Goal: Information Seeking & Learning: Learn about a topic

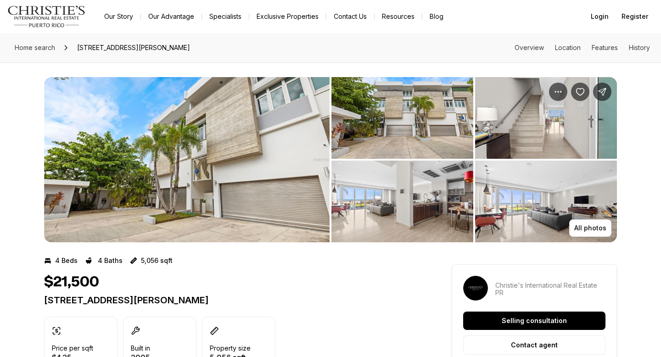
click at [381, 121] on img "View image gallery" at bounding box center [402, 118] width 142 height 82
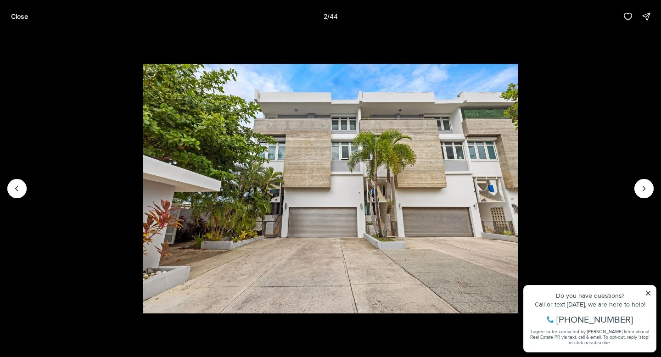
click at [625, 100] on li "2 of 44" at bounding box center [330, 188] width 661 height 311
click at [646, 184] on button "Next slide" at bounding box center [644, 188] width 19 height 19
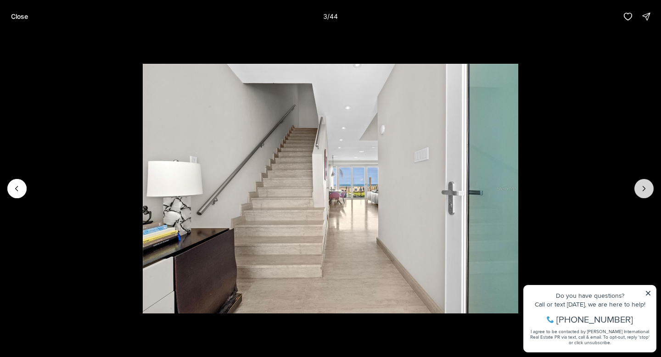
click at [646, 184] on button "Next slide" at bounding box center [644, 188] width 19 height 19
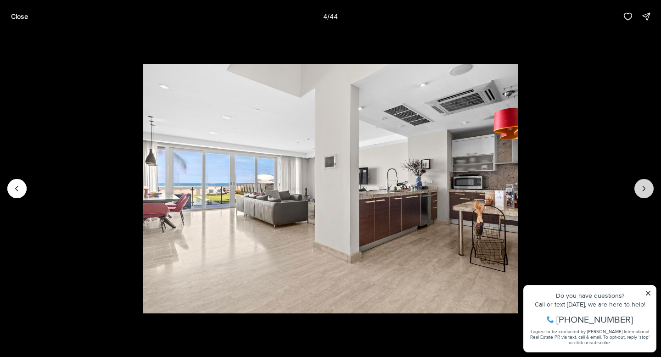
click at [646, 184] on button "Next slide" at bounding box center [644, 188] width 19 height 19
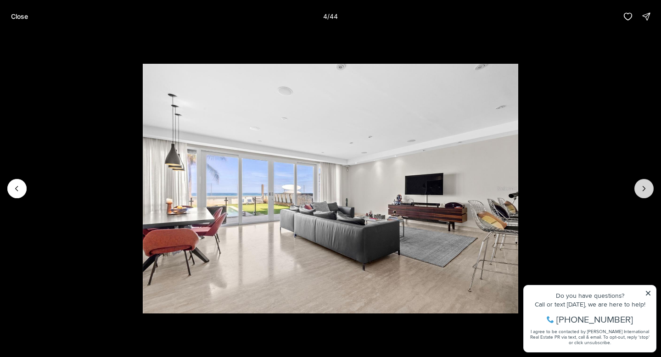
click at [646, 184] on button "Next slide" at bounding box center [644, 188] width 19 height 19
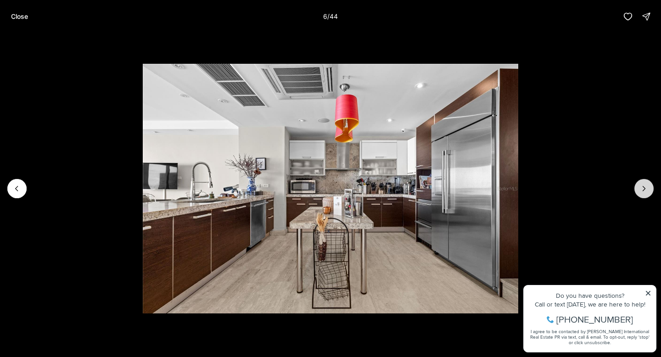
click at [646, 184] on button "Next slide" at bounding box center [644, 188] width 19 height 19
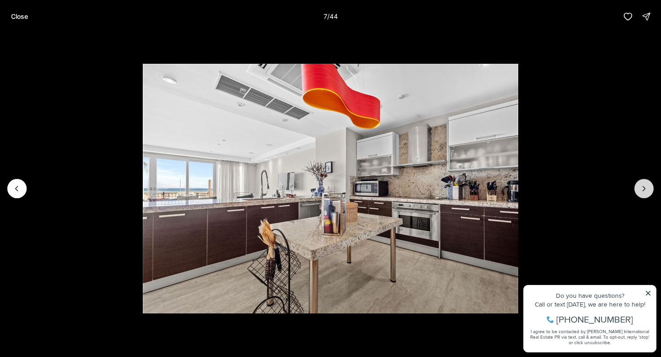
click at [646, 184] on button "Next slide" at bounding box center [644, 188] width 19 height 19
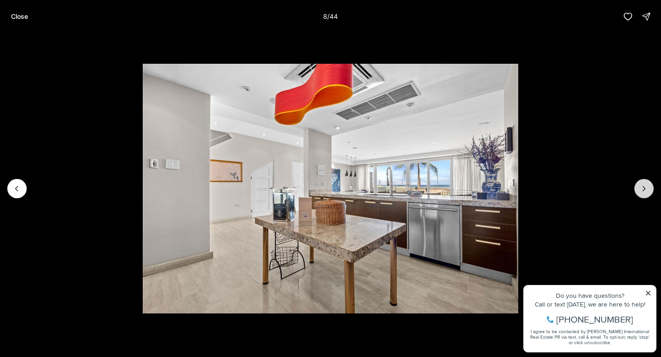
click at [646, 184] on button "Next slide" at bounding box center [644, 188] width 19 height 19
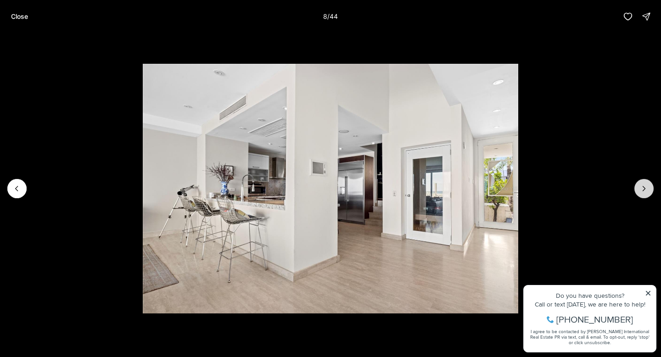
click at [646, 184] on button "Next slide" at bounding box center [644, 188] width 19 height 19
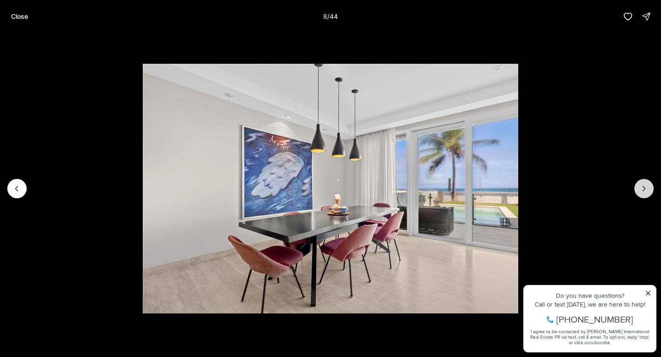
click at [646, 184] on button "Next slide" at bounding box center [644, 188] width 19 height 19
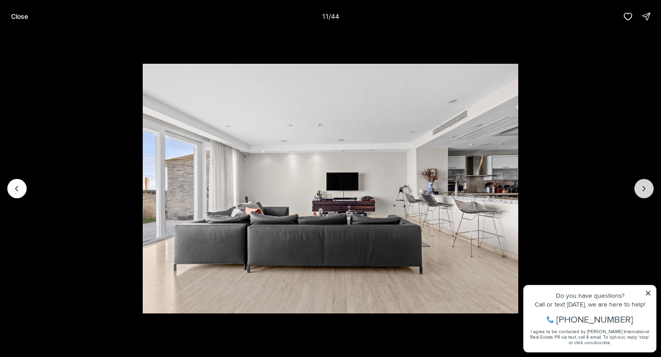
click at [646, 184] on button "Next slide" at bounding box center [644, 188] width 19 height 19
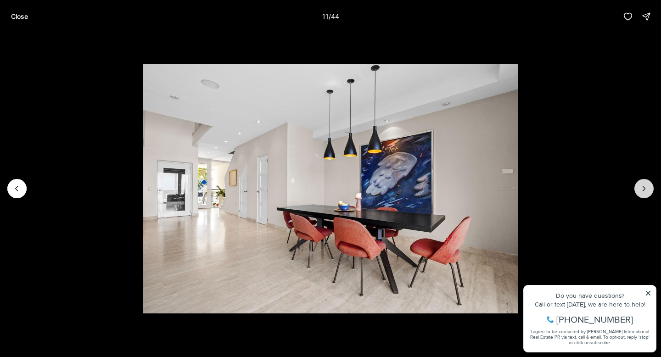
click at [646, 184] on button "Next slide" at bounding box center [644, 188] width 19 height 19
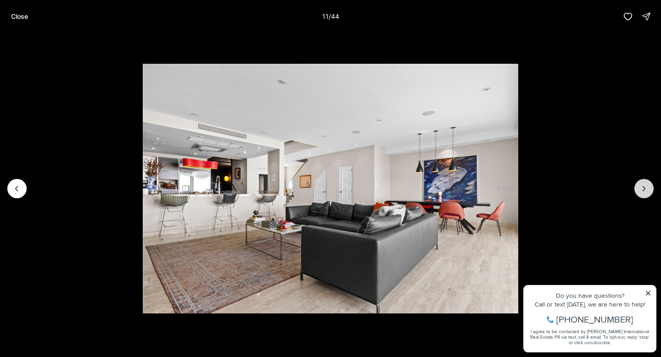
click at [646, 184] on button "Next slide" at bounding box center [644, 188] width 19 height 19
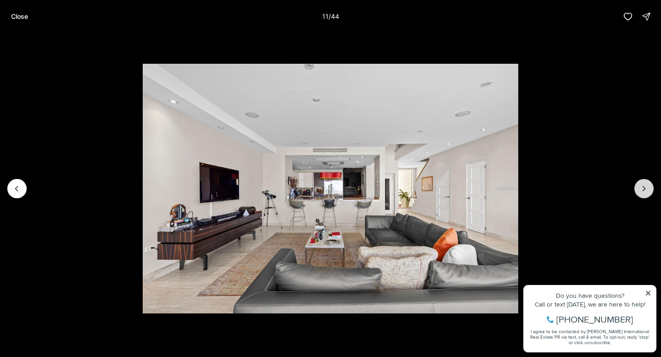
click at [646, 184] on button "Next slide" at bounding box center [644, 188] width 19 height 19
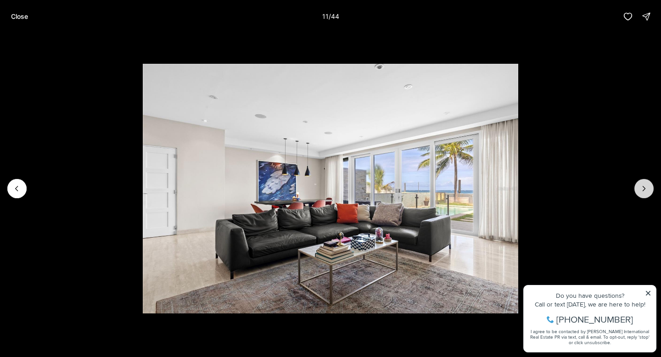
click at [646, 184] on button "Next slide" at bounding box center [644, 188] width 19 height 19
